Goal: Find specific page/section: Find specific page/section

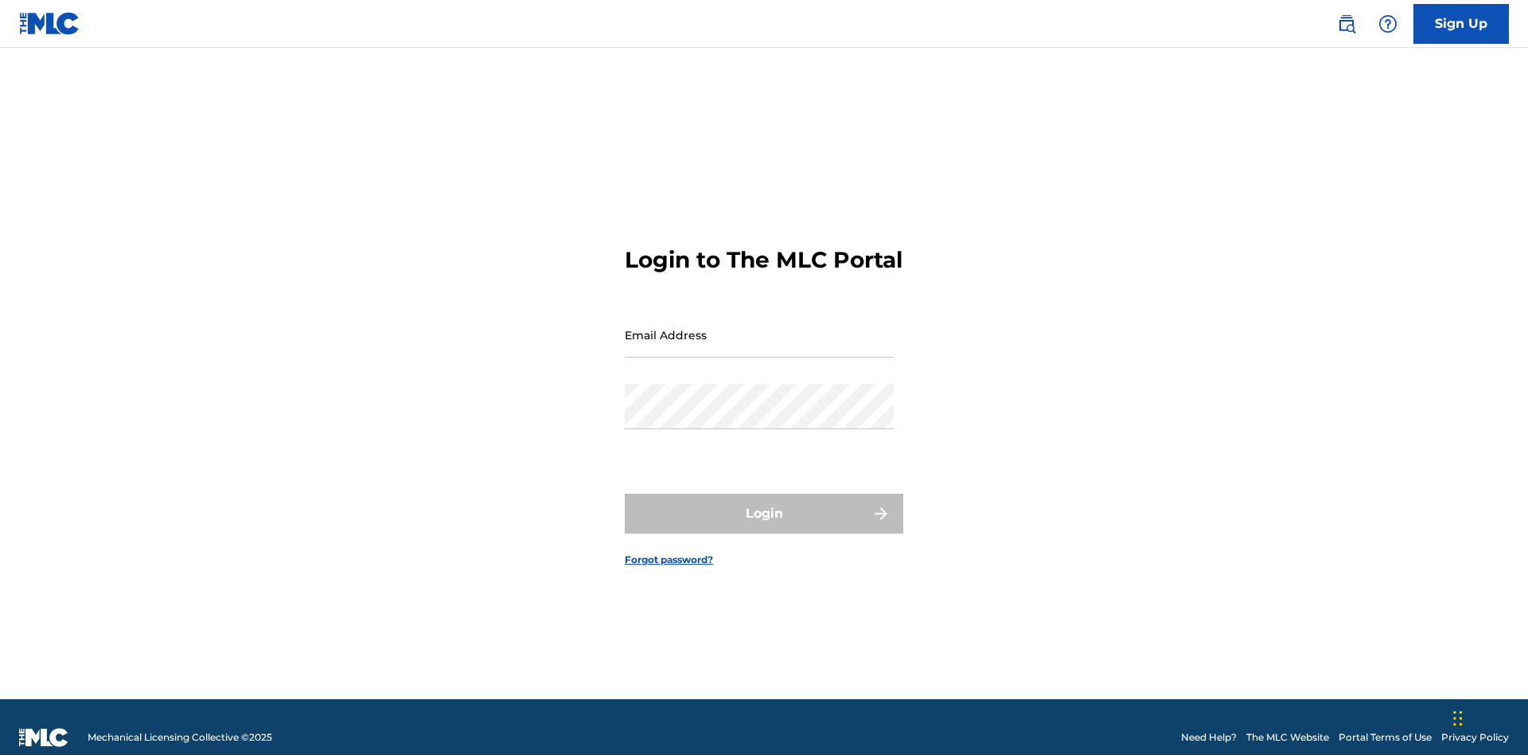
scroll to position [21, 0]
click at [759, 327] on input "Email Address" at bounding box center [759, 334] width 269 height 45
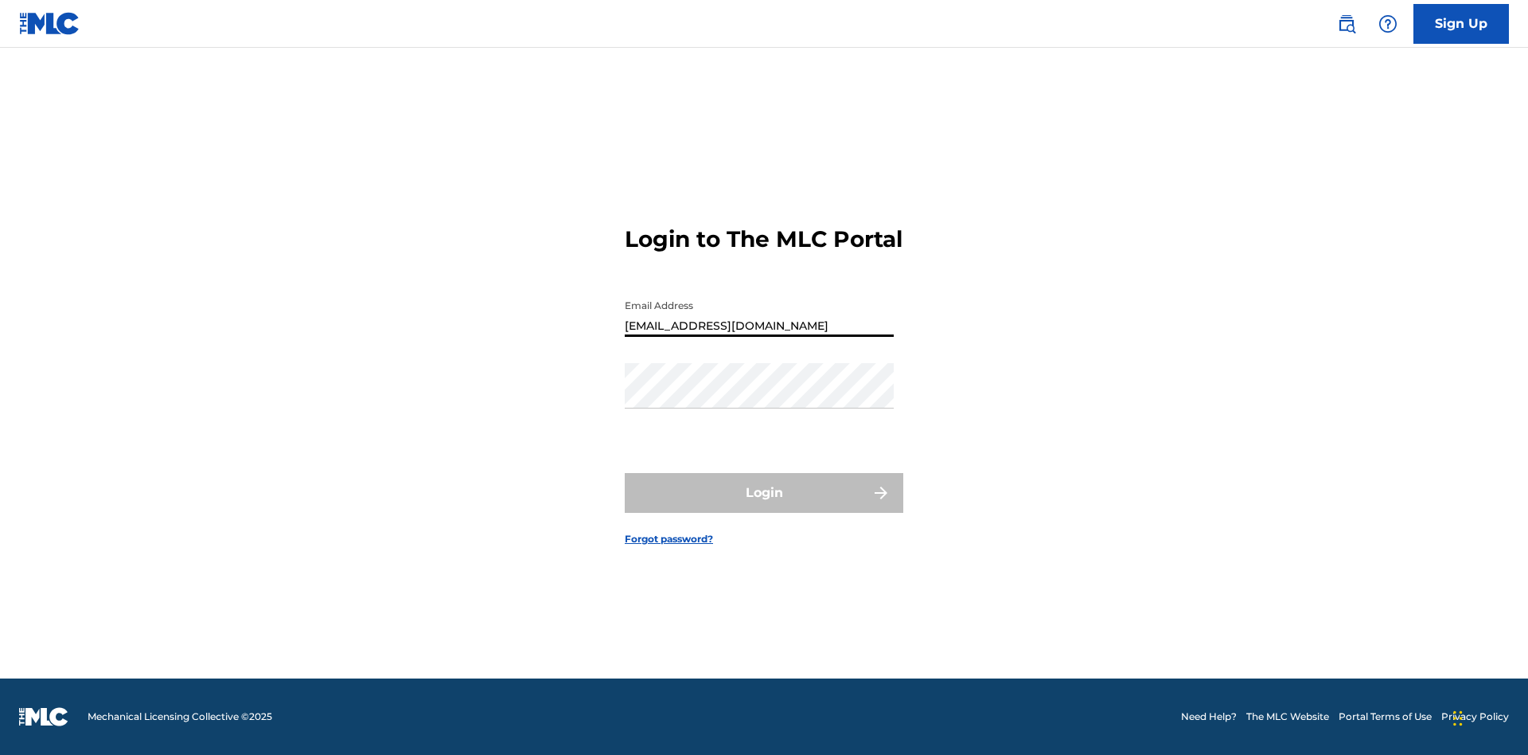
type input "Duke.McTesterson@gmail.com"
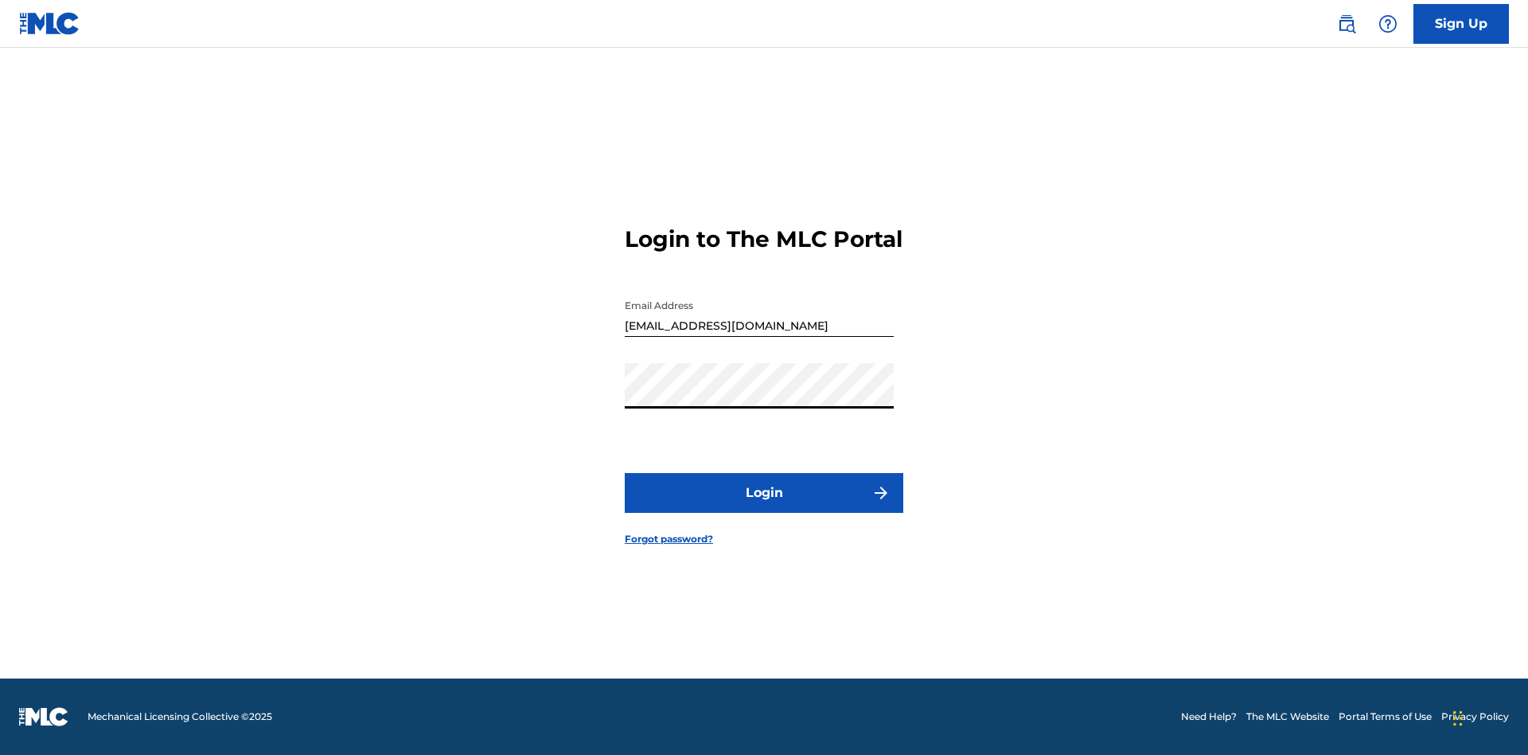
click at [764, 506] on button "Login" at bounding box center [764, 493] width 279 height 40
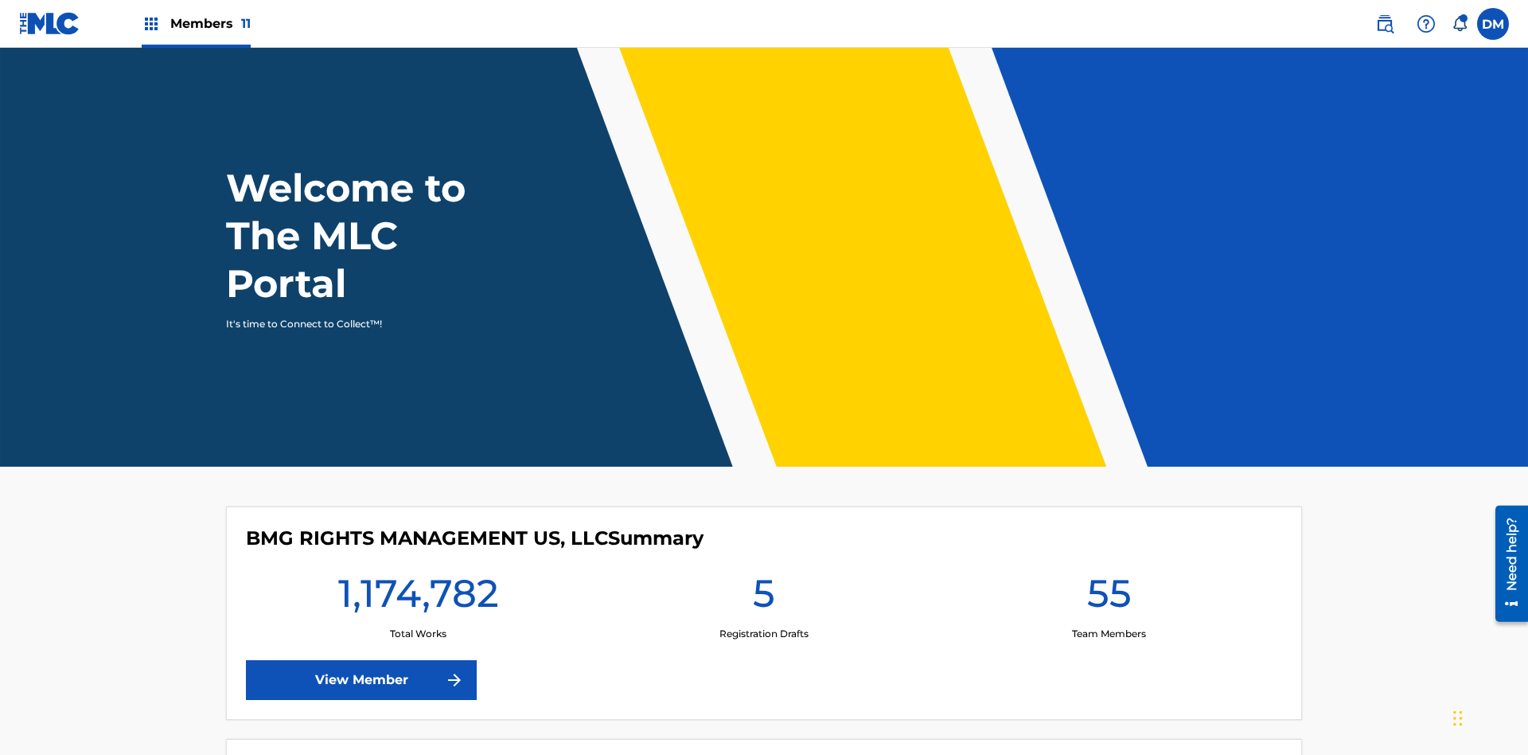
click at [196, 23] on span "Members 11" at bounding box center [210, 23] width 80 height 18
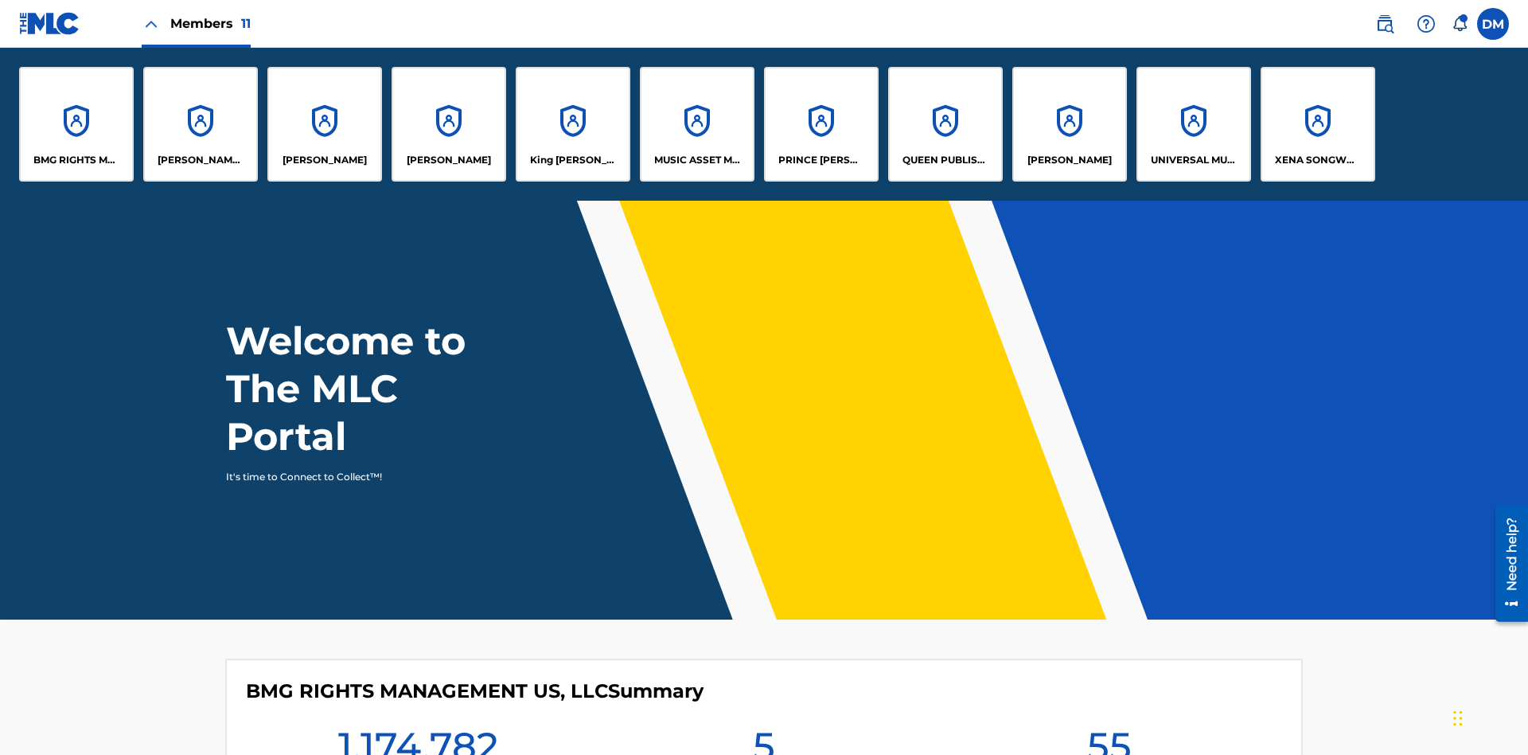
scroll to position [57, 0]
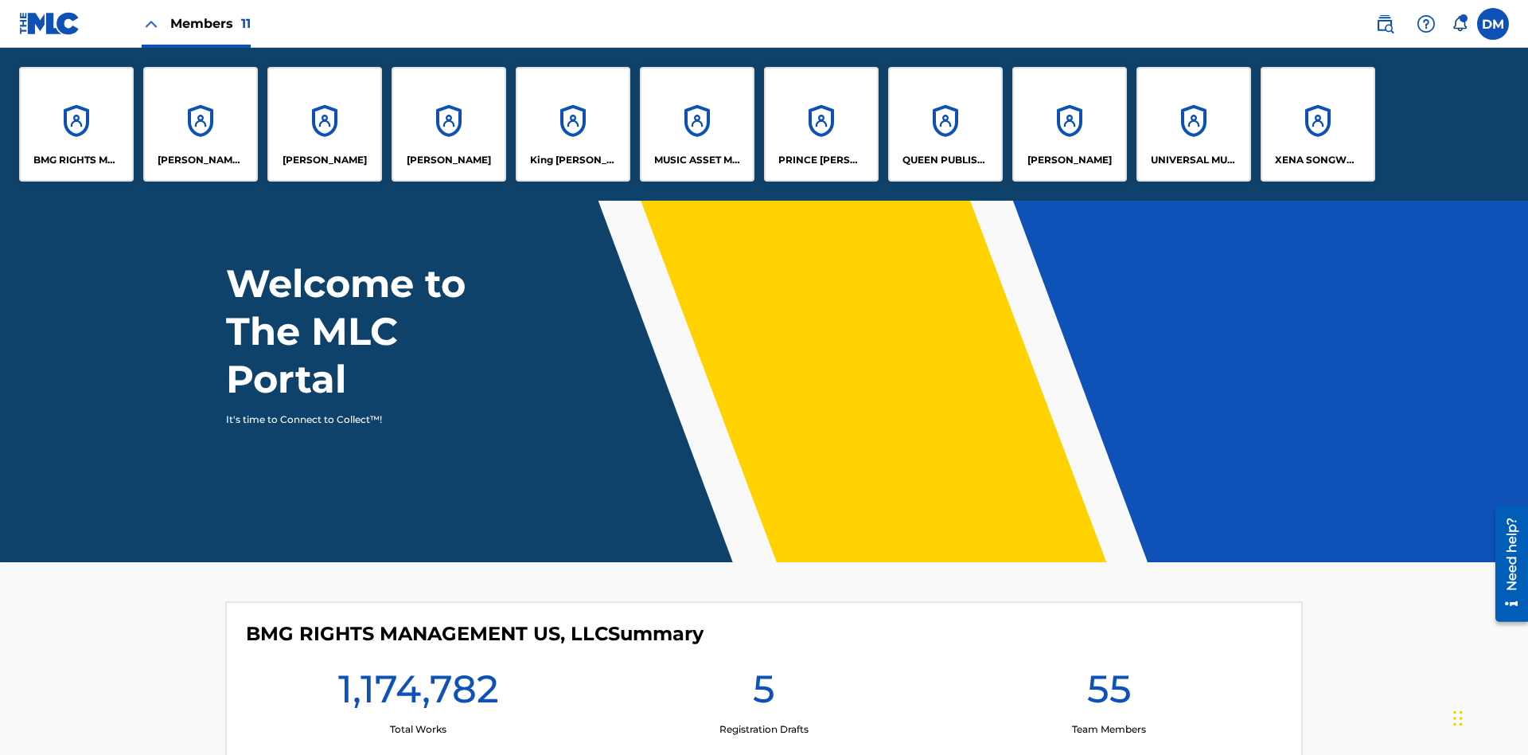
click at [572, 160] on p "King McTesterson" at bounding box center [573, 160] width 87 height 14
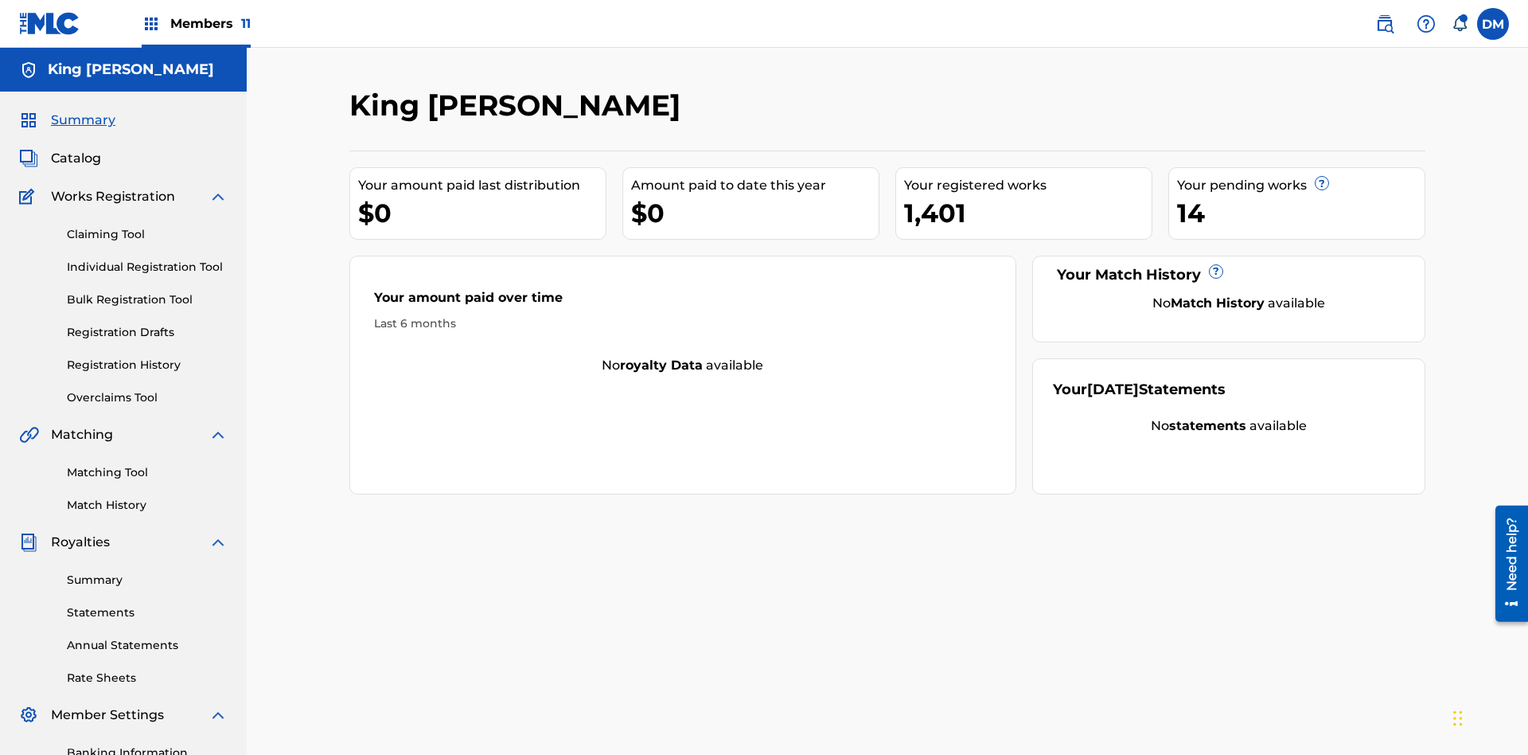
click at [76, 149] on span "Catalog" at bounding box center [76, 158] width 50 height 19
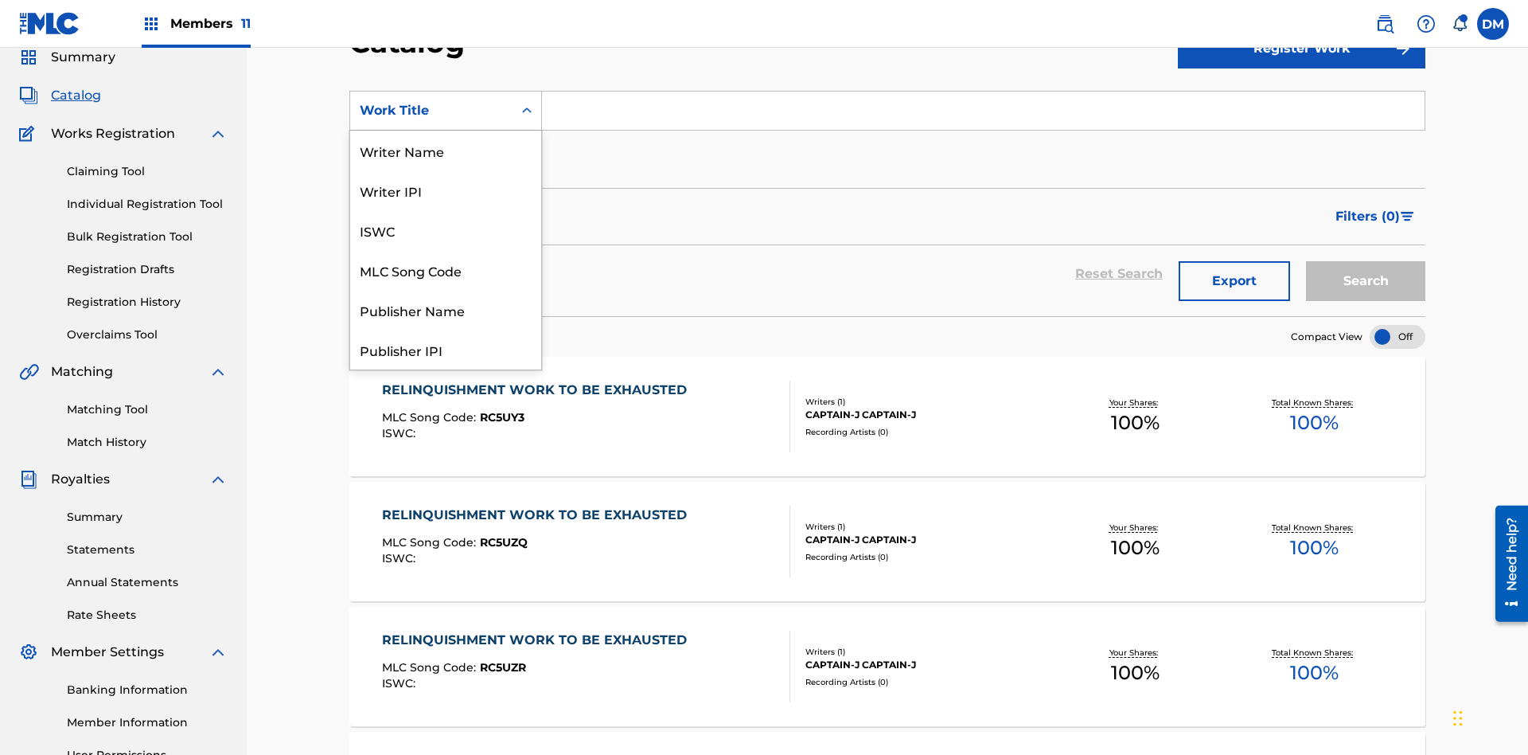
scroll to position [239, 0]
click at [446, 349] on div "Work Title" at bounding box center [445, 350] width 191 height 40
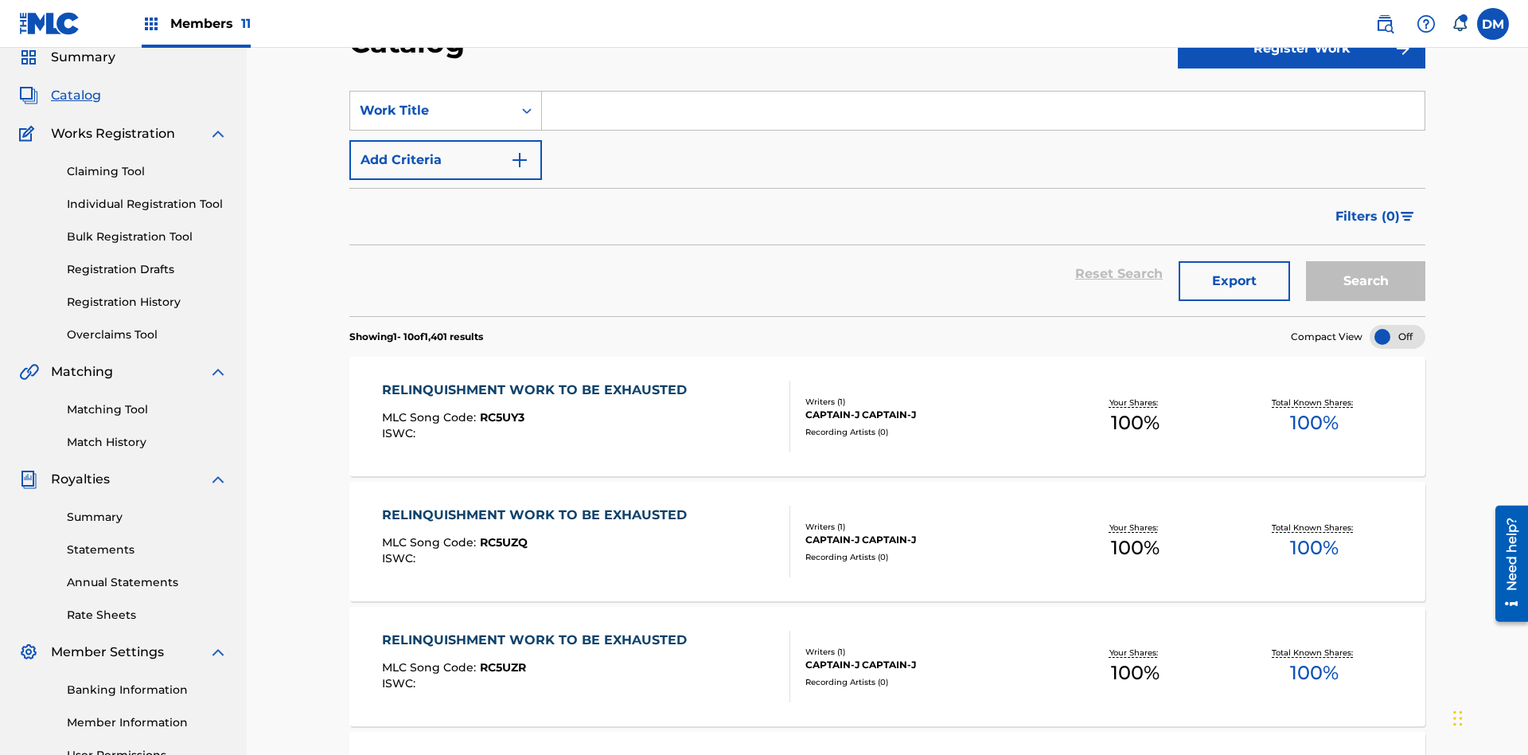
scroll to position [59, 0]
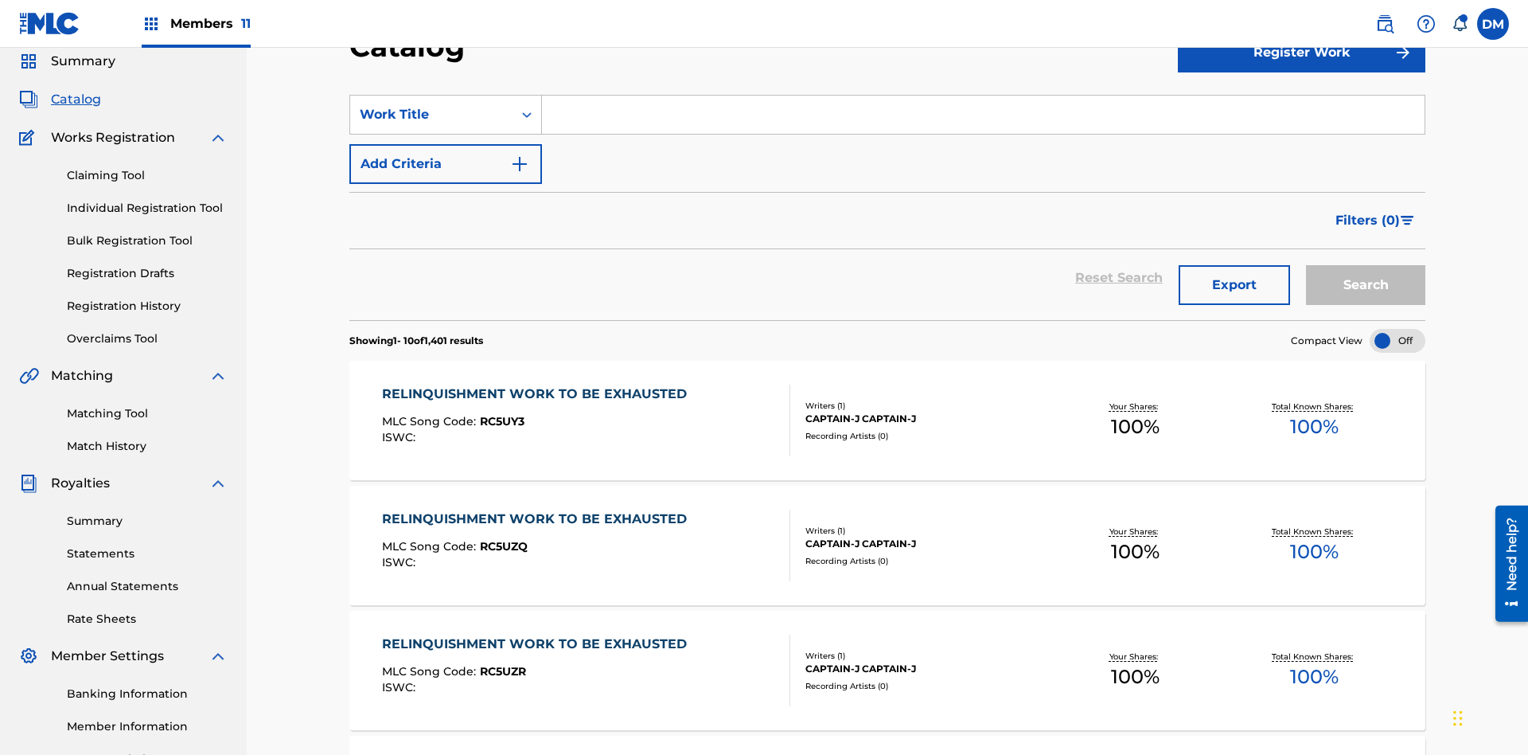
click at [983, 115] on input "Search Form" at bounding box center [983, 115] width 883 height 38
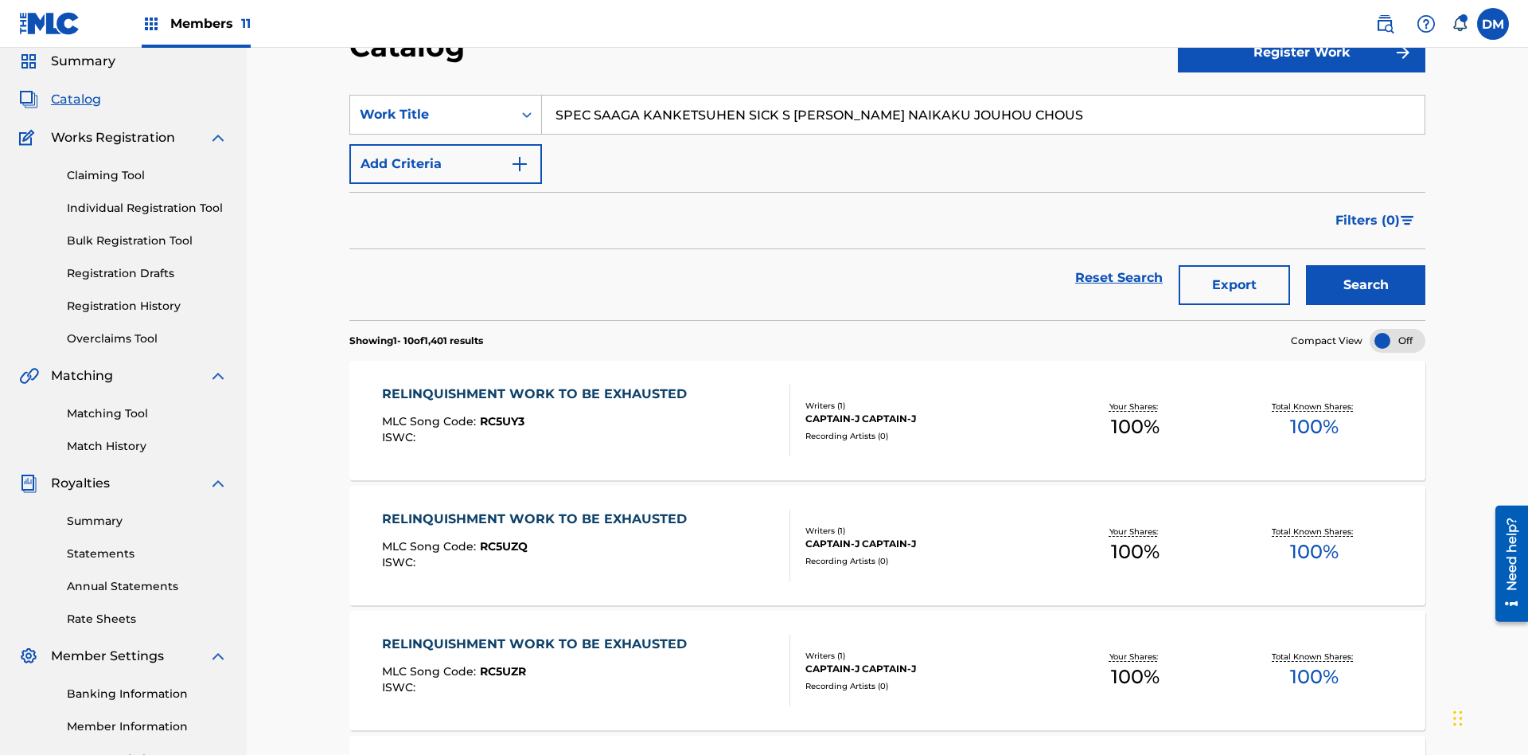
scroll to position [228, 0]
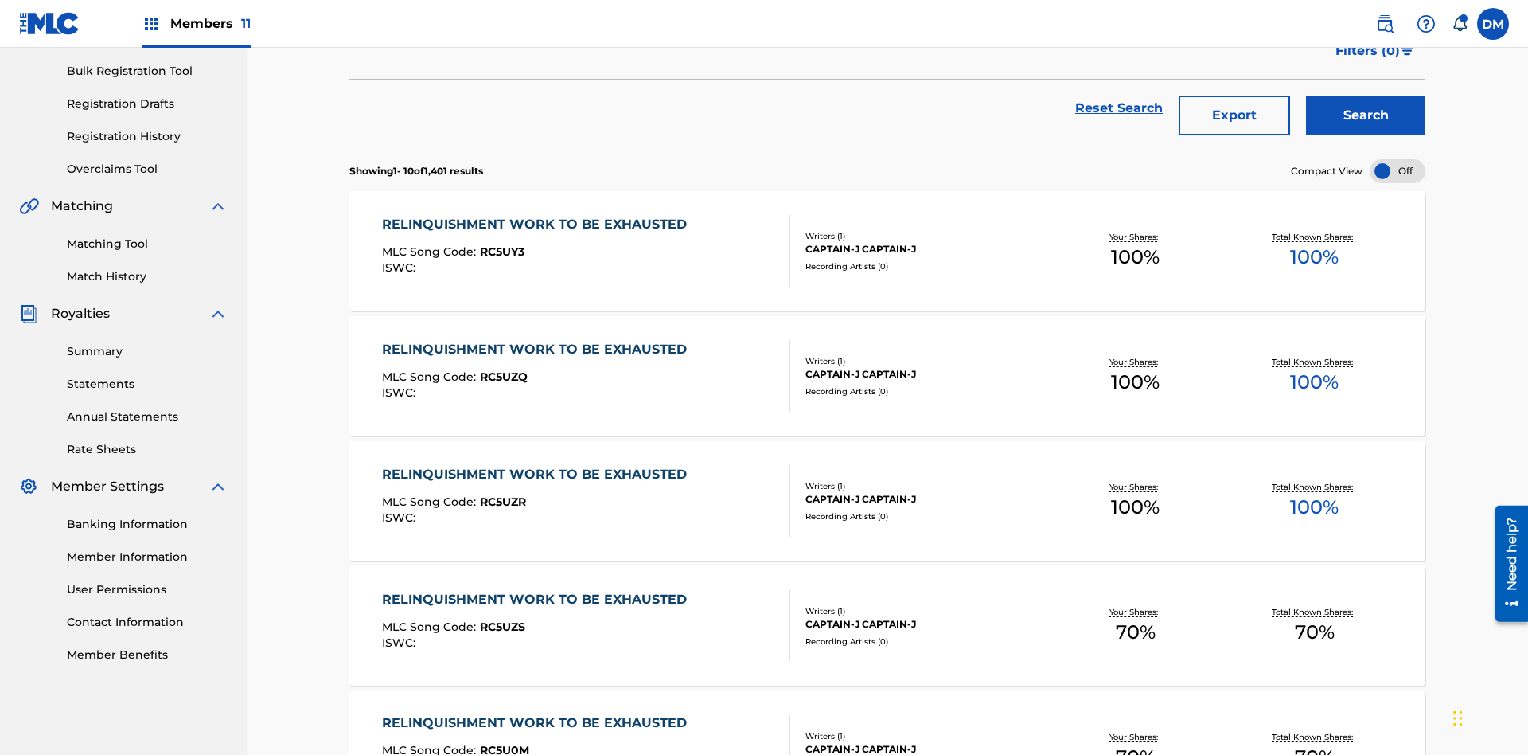
type input "SPEC SAAGA KANKETSUHEN SICK S JONO SHOU NAIKAKU JOUHOU CHOUS"
click at [1366, 115] on button "Search" at bounding box center [1365, 116] width 119 height 40
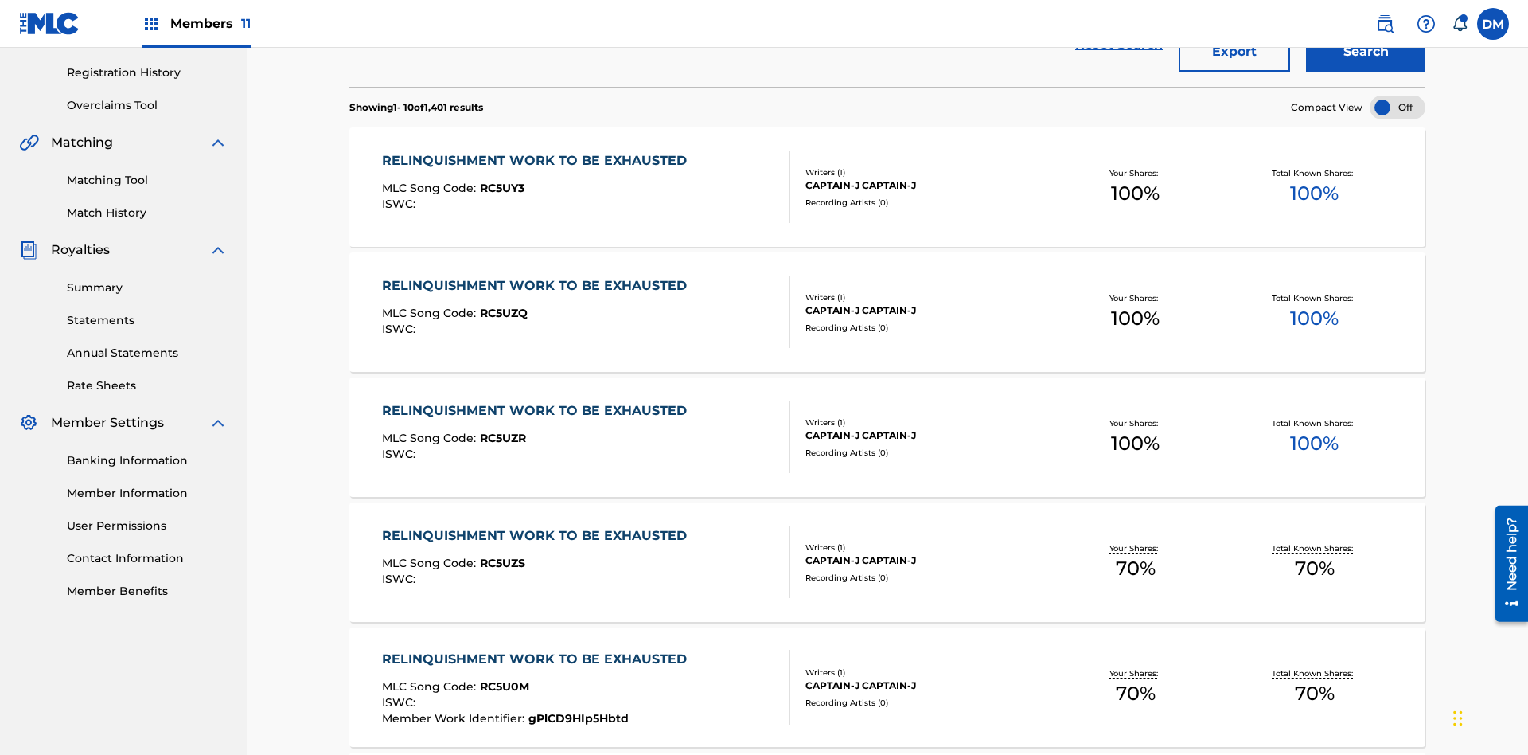
click at [1398, 107] on div at bounding box center [1398, 108] width 56 height 24
